Goal: Navigation & Orientation: Find specific page/section

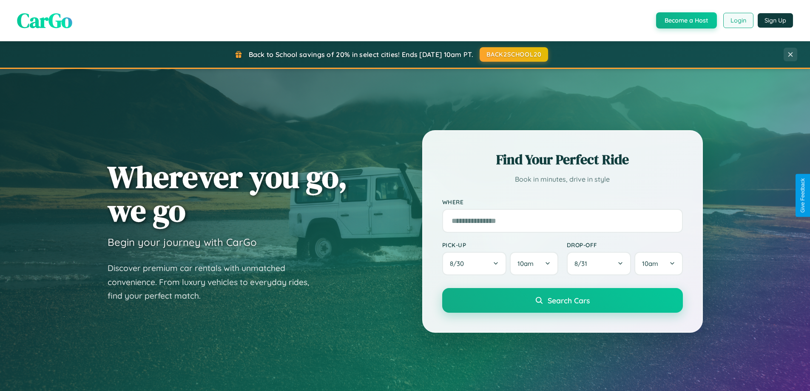
click at [738, 20] on button "Login" at bounding box center [739, 20] width 30 height 15
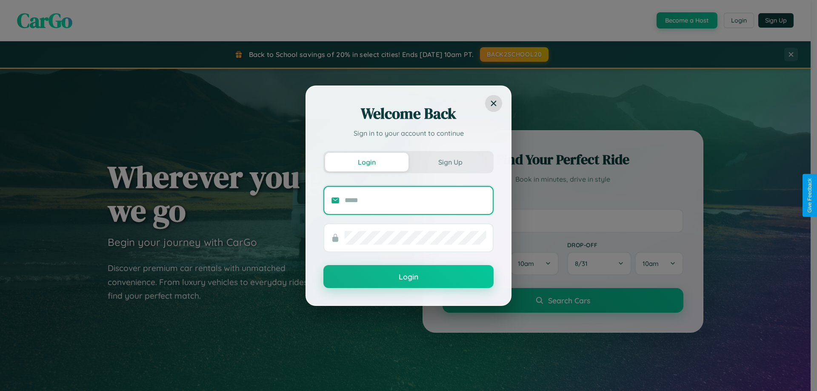
click at [415, 200] on input "text" at bounding box center [415, 201] width 141 height 14
type input "**********"
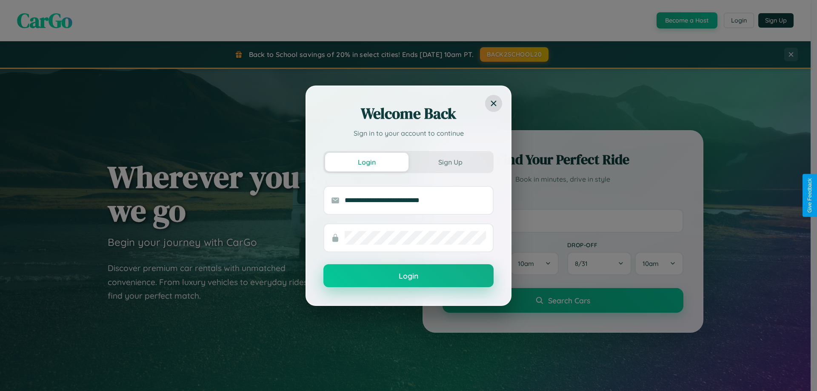
click at [408, 276] on button "Login" at bounding box center [408, 275] width 170 height 23
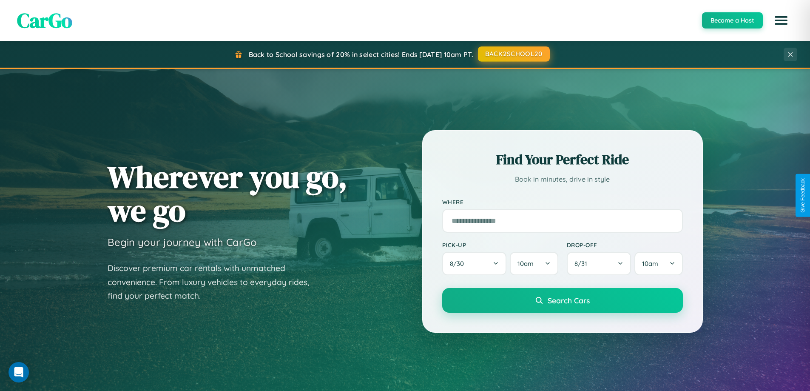
click at [513, 54] on button "BACK2SCHOOL20" at bounding box center [514, 53] width 72 height 15
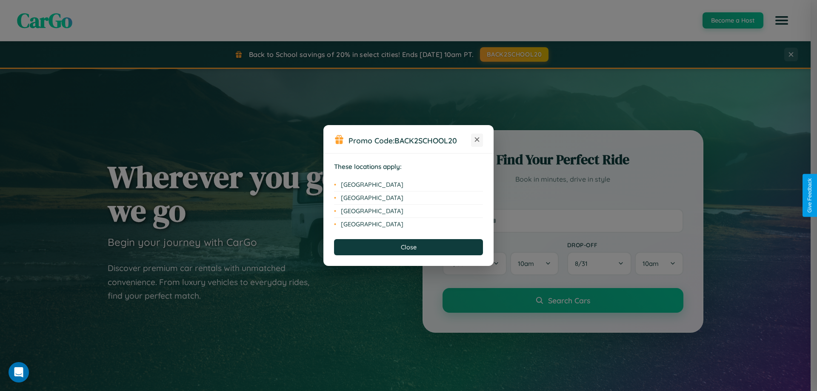
click at [477, 140] on icon at bounding box center [477, 139] width 5 height 5
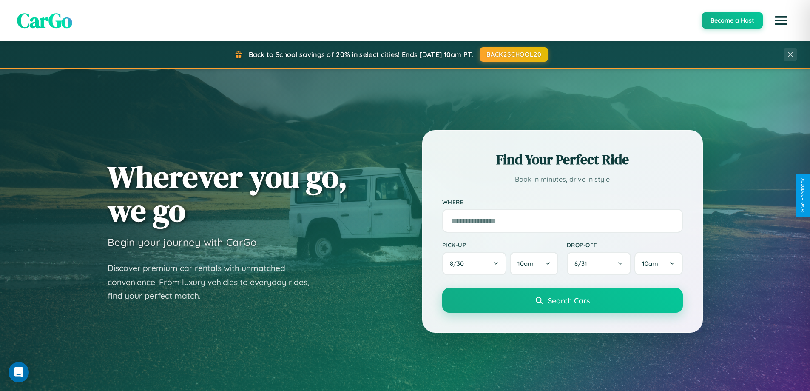
scroll to position [585, 0]
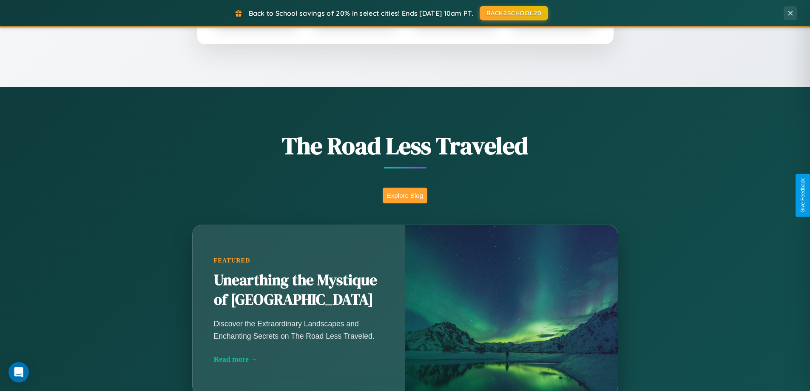
click at [405, 195] on button "Explore Blog" at bounding box center [405, 196] width 45 height 16
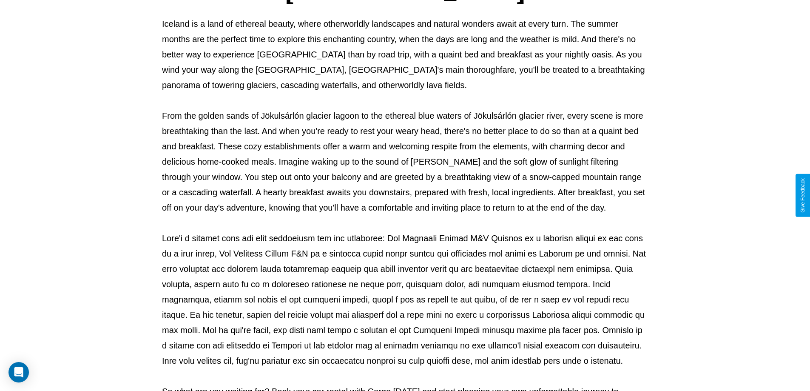
scroll to position [275, 0]
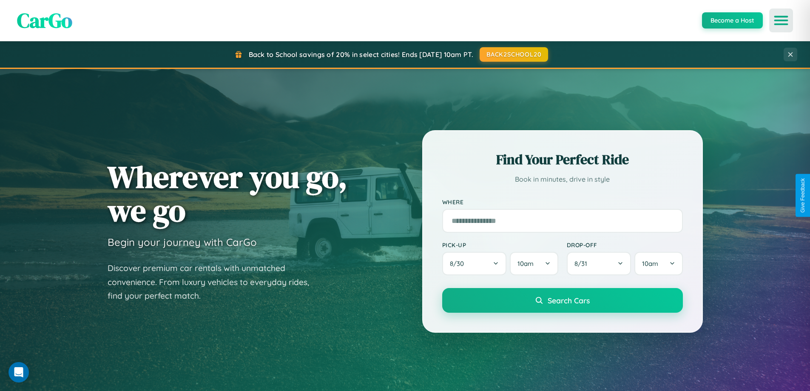
click at [781, 20] on icon "Open menu" at bounding box center [781, 21] width 12 height 8
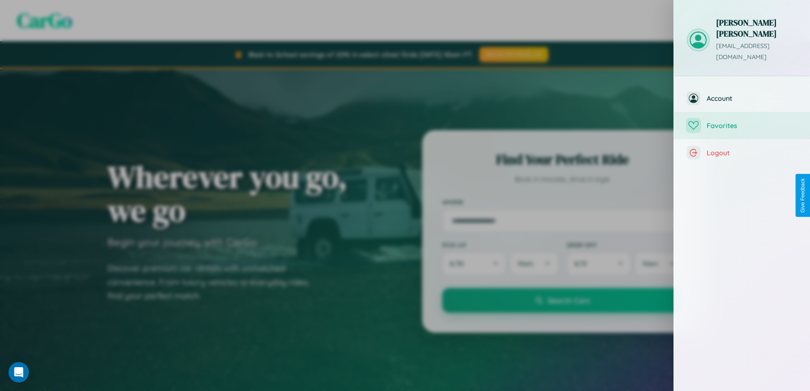
click at [742, 121] on span "Favorites" at bounding box center [752, 125] width 91 height 9
